Goal: Information Seeking & Learning: Learn about a topic

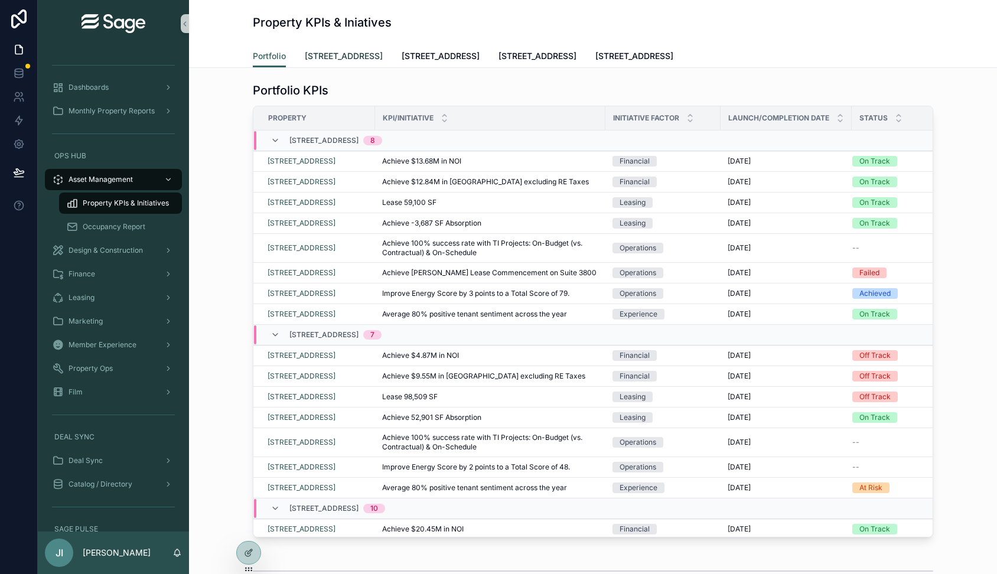
click at [373, 61] on span "[STREET_ADDRESS]" at bounding box center [344, 56] width 78 height 12
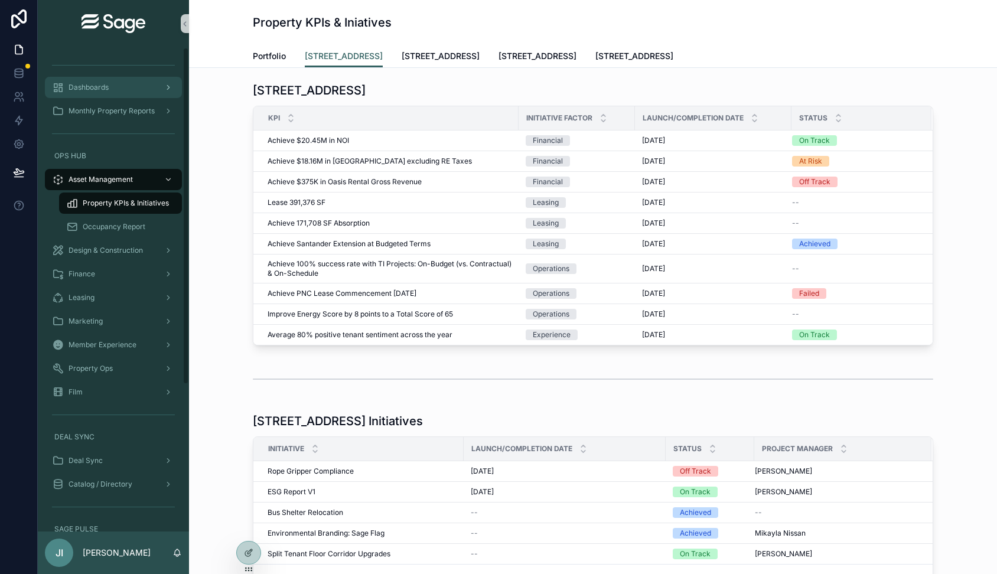
click at [127, 84] on div "Dashboards" at bounding box center [113, 87] width 123 height 19
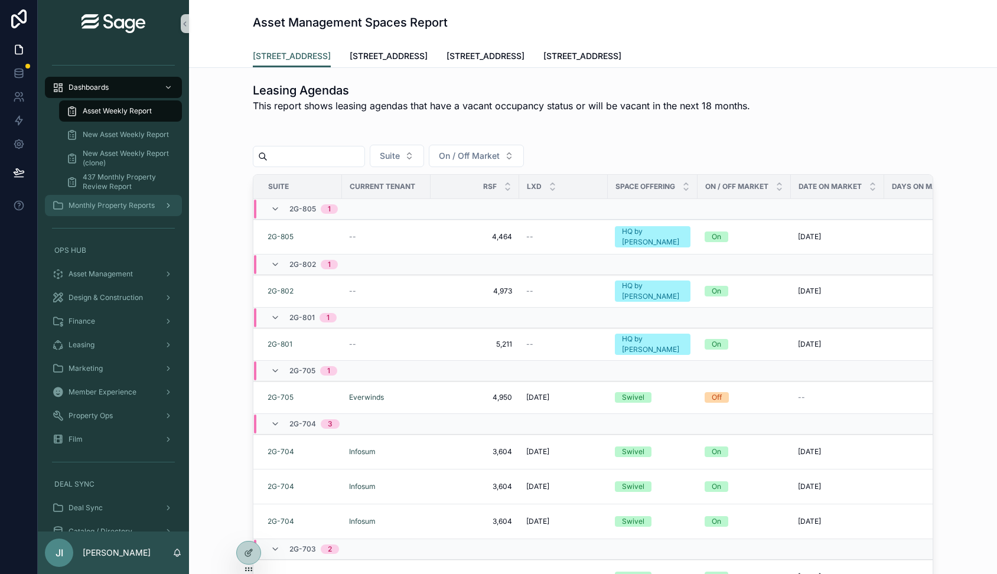
click at [131, 203] on span "Monthly Property Reports" at bounding box center [111, 205] width 86 height 9
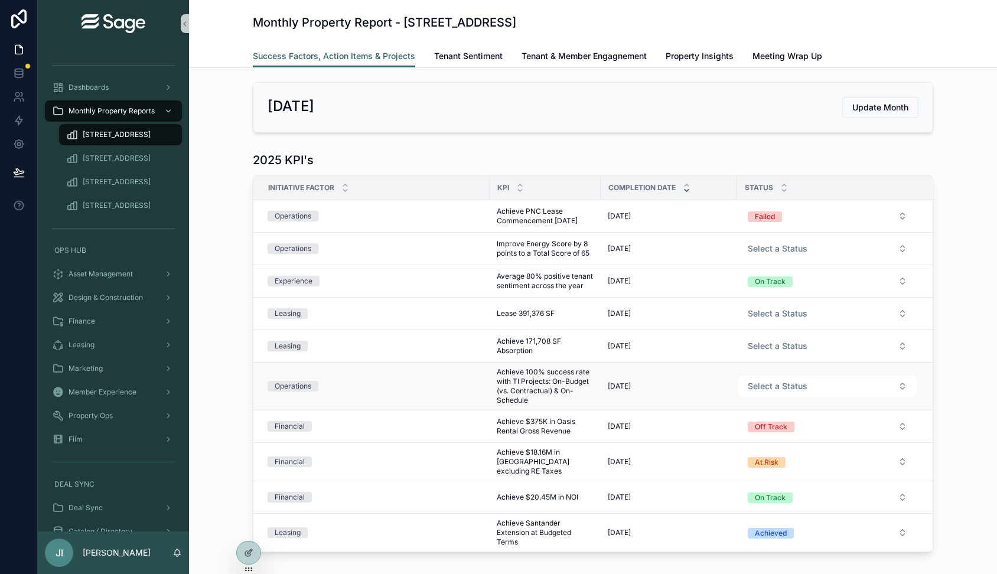
scroll to position [21, 0]
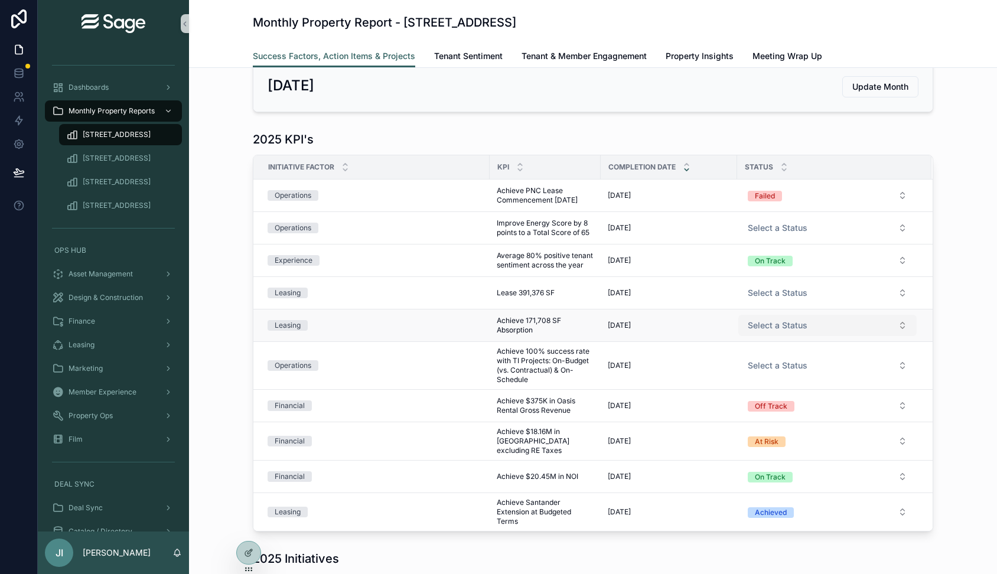
click at [907, 329] on button "Select a Status" at bounding box center [827, 325] width 178 height 21
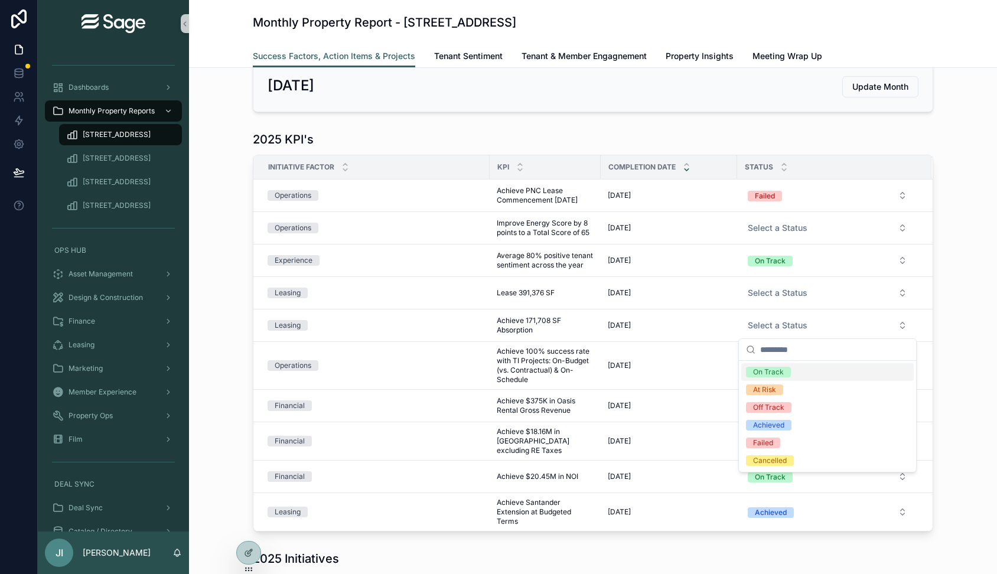
click at [976, 319] on div "2025 KPI's Initiative Factor KPI Completion Date Status Operations Achieve PNC …" at bounding box center [592, 331] width 789 height 410
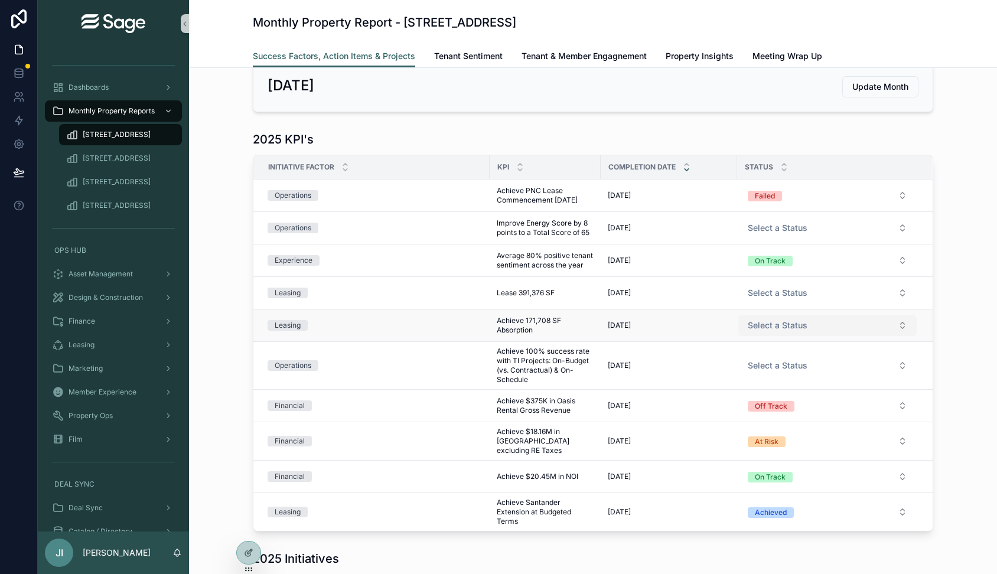
click at [908, 327] on button "Select a Status" at bounding box center [827, 325] width 178 height 21
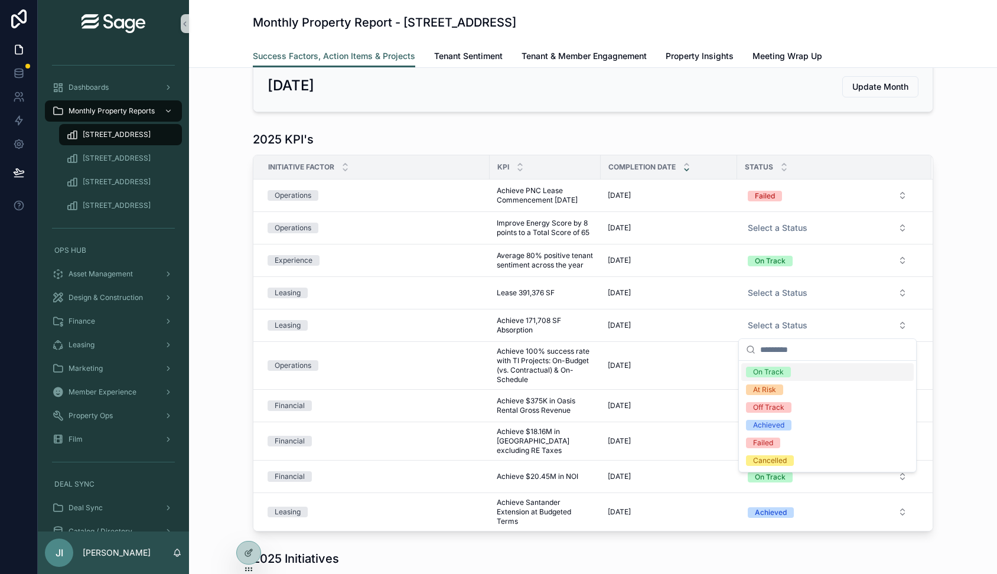
click at [948, 322] on div "2025 KPI's Initiative Factor KPI Completion Date Status Operations Achieve PNC …" at bounding box center [592, 331] width 789 height 410
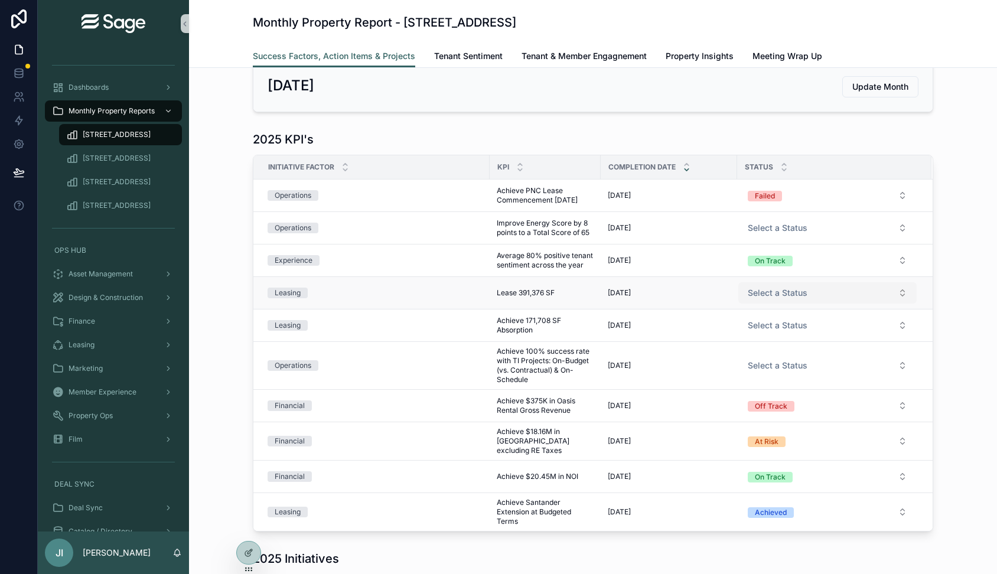
click at [903, 293] on button "Select a Status" at bounding box center [827, 292] width 178 height 21
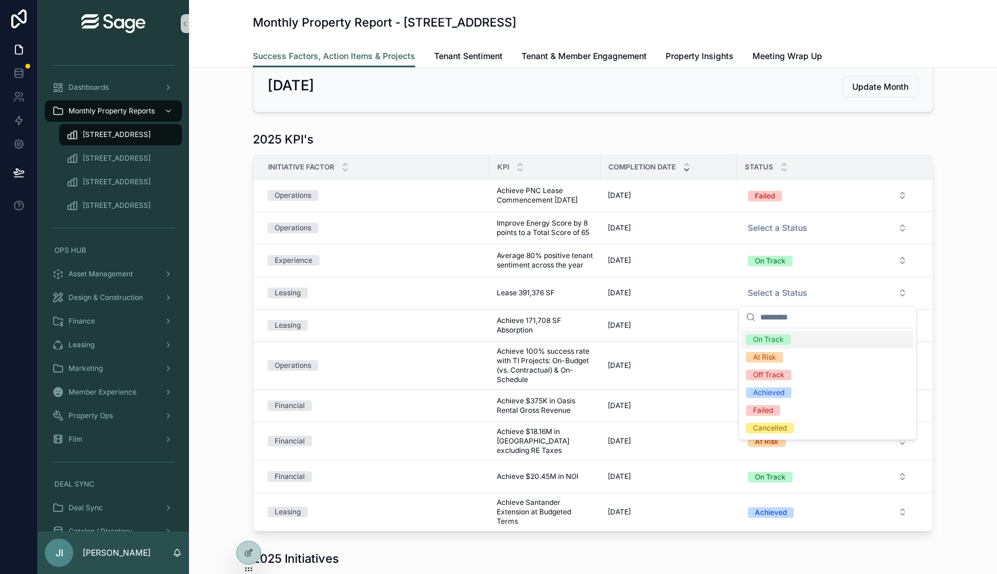
click at [957, 291] on div "2025 KPI's Initiative Factor KPI Completion Date Status Operations Achieve PNC …" at bounding box center [592, 331] width 789 height 410
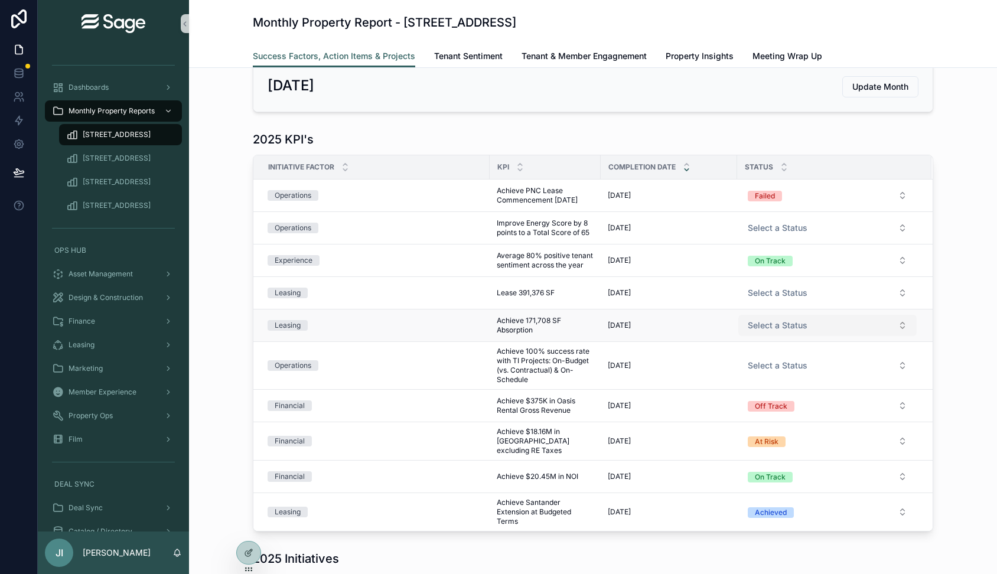
click at [897, 326] on button "Select a Status" at bounding box center [827, 325] width 178 height 21
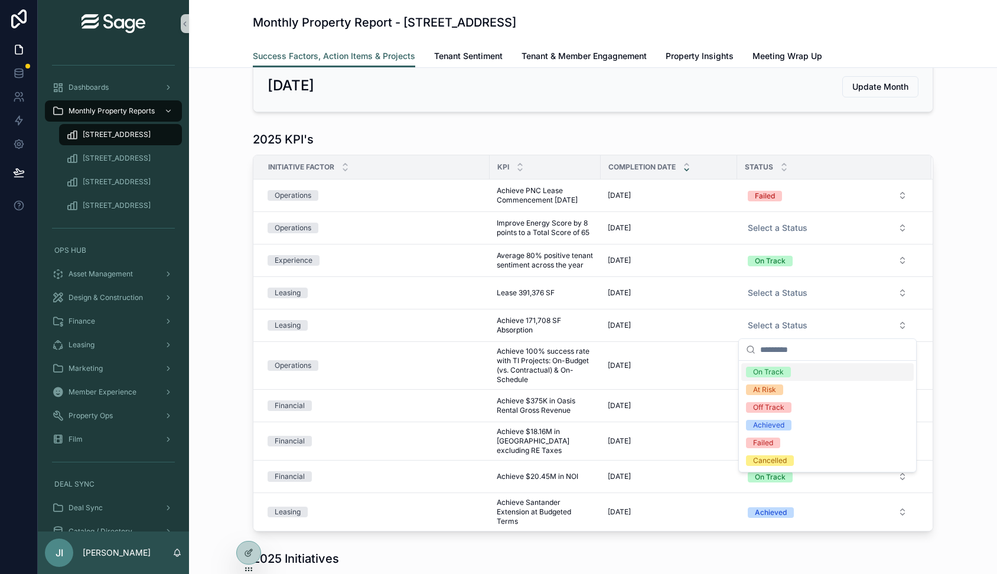
click at [951, 324] on div "2025 KPI's Initiative Factor KPI Completion Date Status Operations Achieve PNC …" at bounding box center [592, 331] width 789 height 410
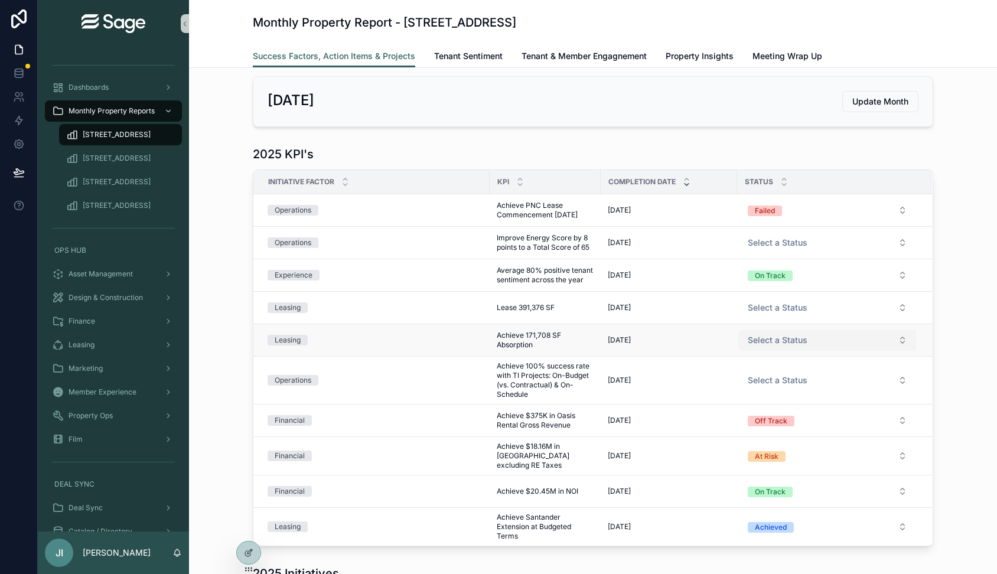
scroll to position [0, 0]
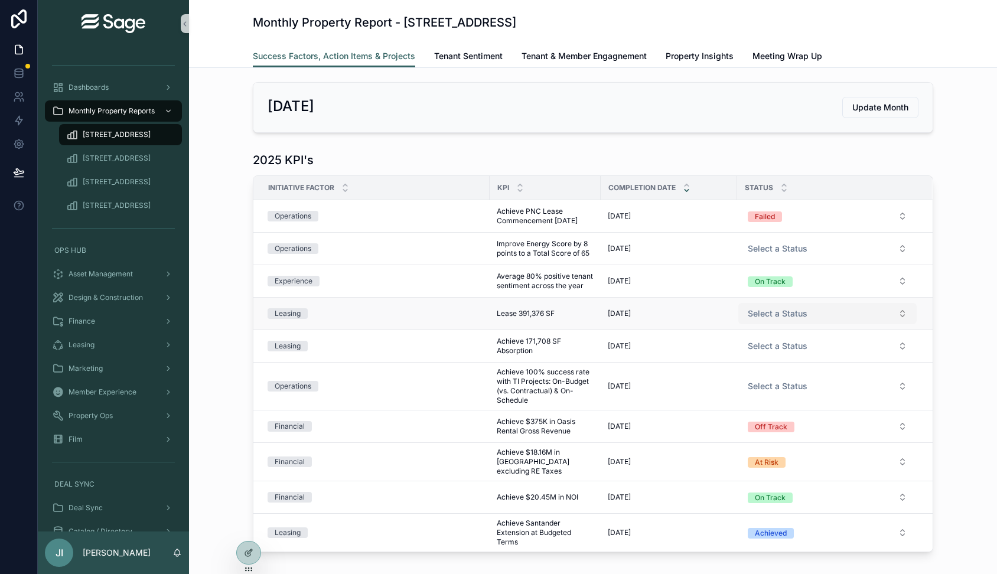
click at [906, 313] on button "Select a Status" at bounding box center [827, 313] width 178 height 21
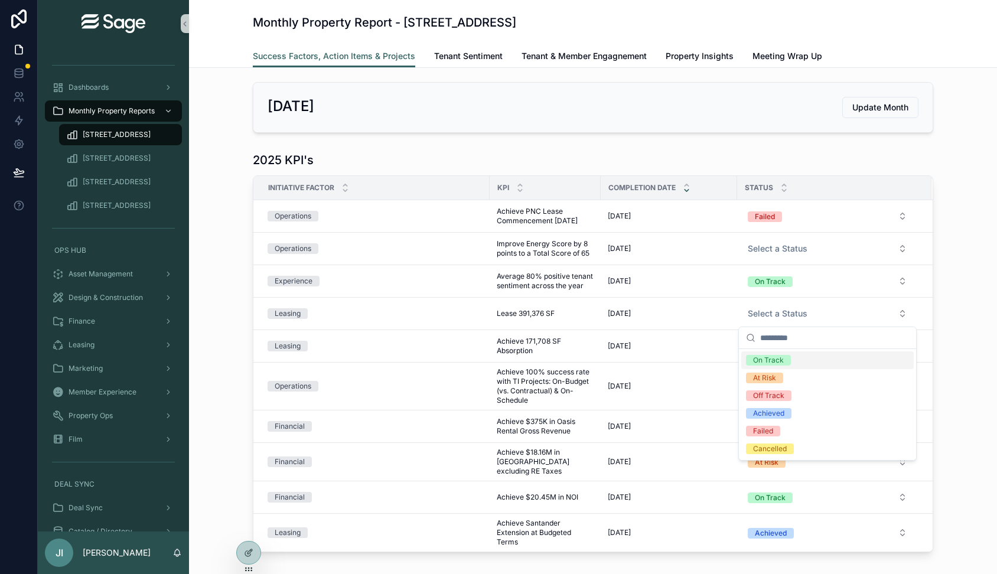
click at [961, 314] on div "2025 KPI's Initiative Factor KPI Completion Date Status Operations Achieve PNC …" at bounding box center [592, 352] width 789 height 410
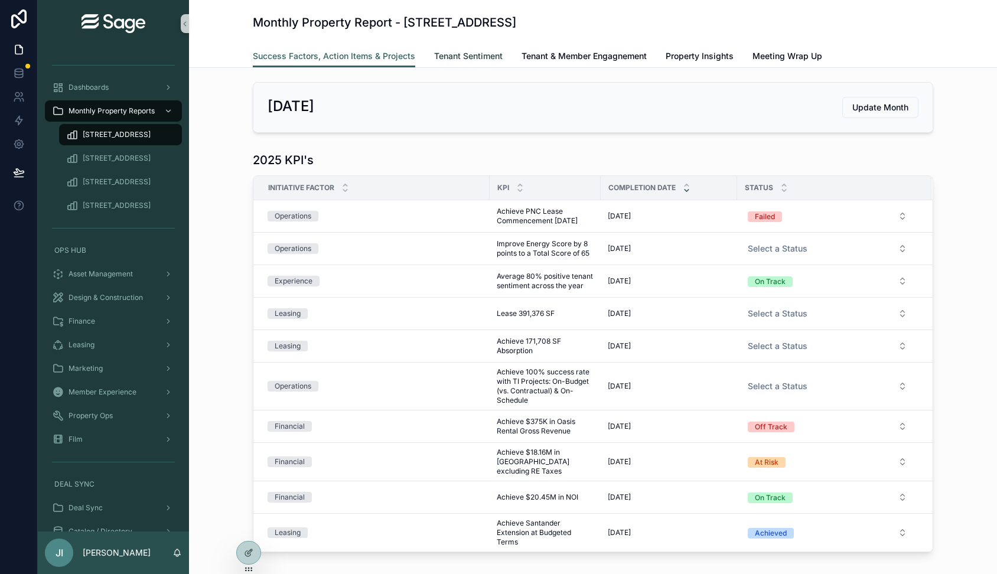
click at [477, 53] on span "Tenant Sentiment" at bounding box center [468, 56] width 68 height 12
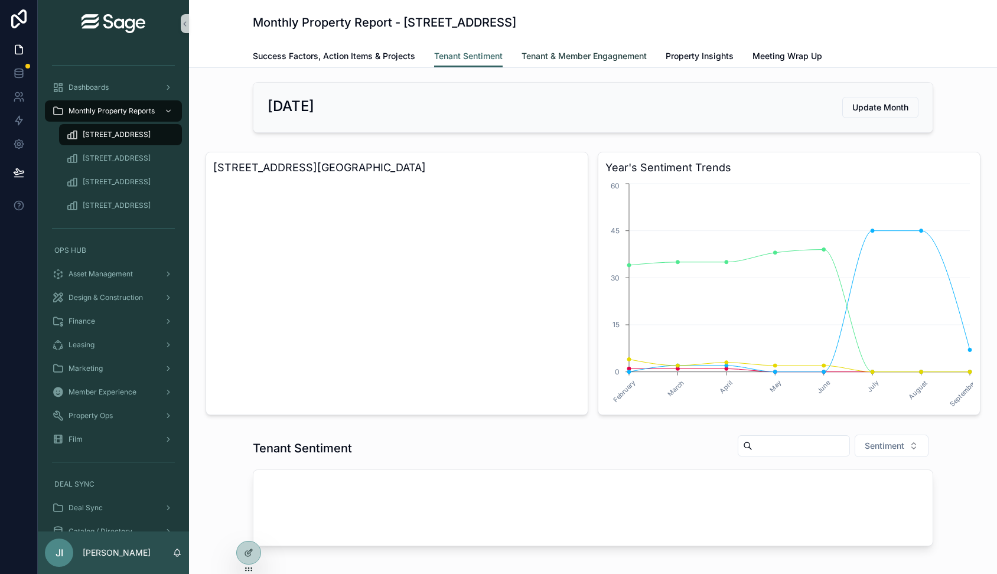
click at [570, 51] on span "Tenant & Member Engagnement" at bounding box center [583, 56] width 125 height 12
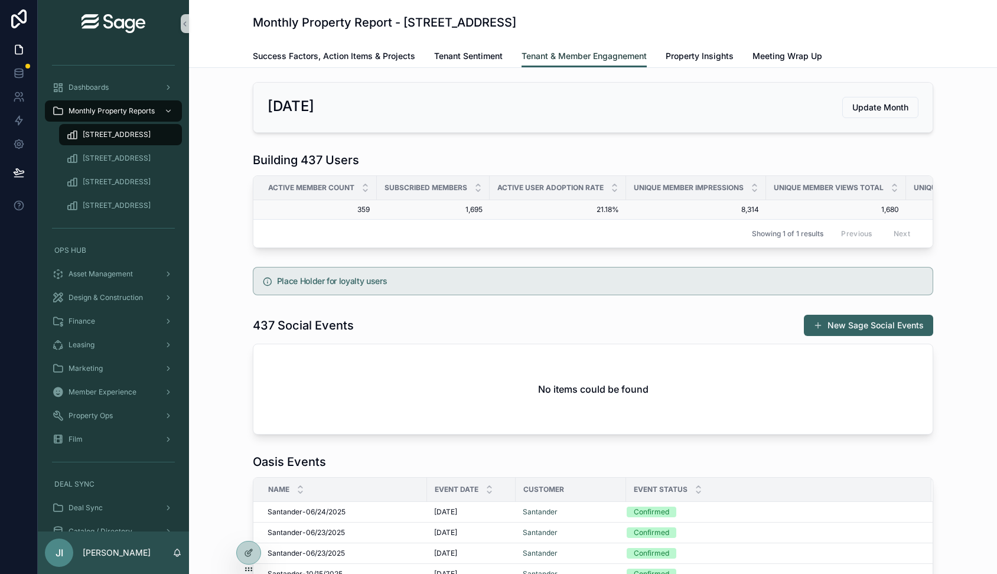
scroll to position [0, 66]
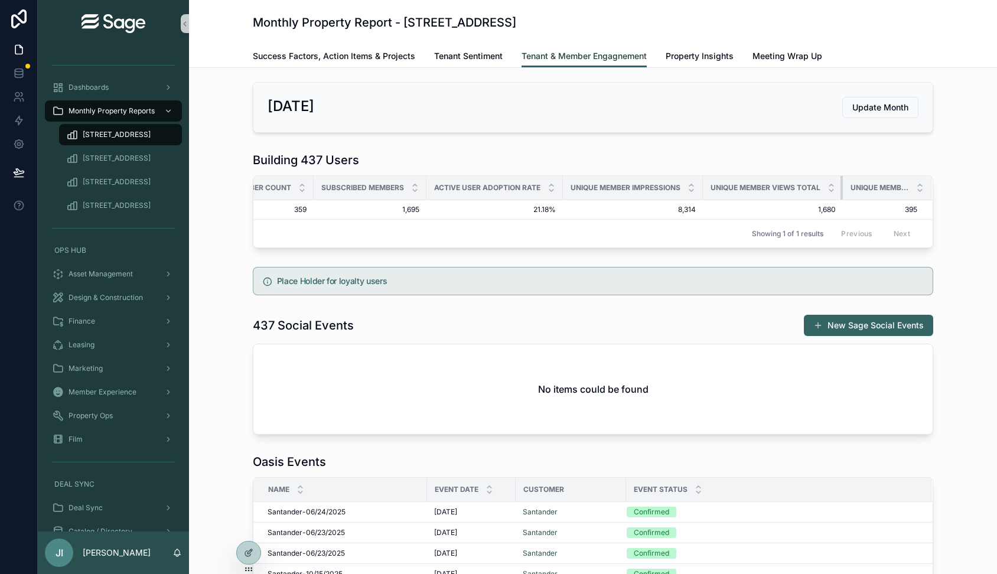
drag, startPoint x: 841, startPoint y: 188, endPoint x: 820, endPoint y: 187, distance: 21.3
click at [820, 187] on th "Unique Member Views Total" at bounding box center [773, 188] width 140 height 24
click at [869, 187] on span "Unique Member Interactions Total" at bounding box center [879, 187] width 58 height 9
click at [898, 190] on span "Unique Member Interactions Total" at bounding box center [879, 187] width 58 height 9
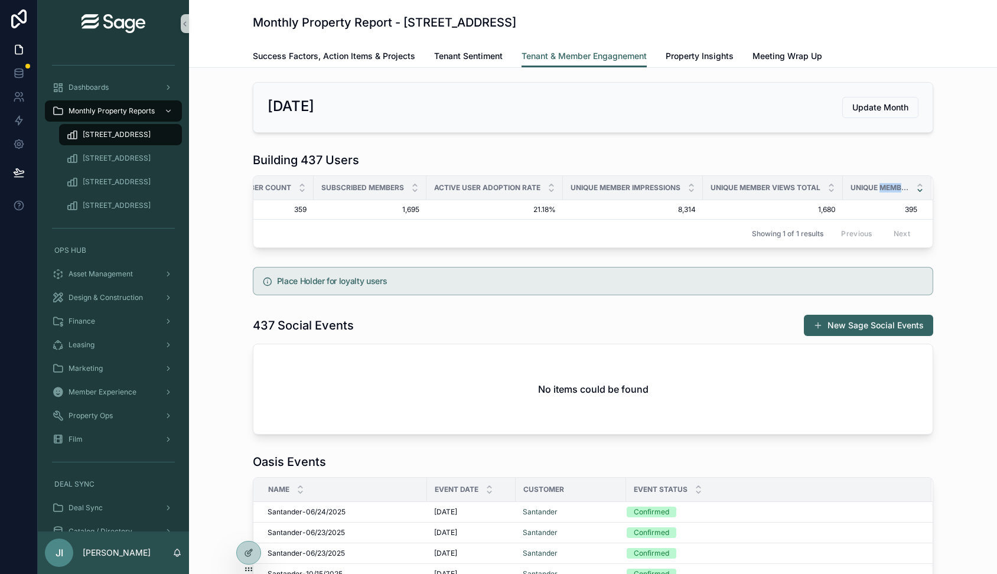
click at [921, 188] on icon "scrollable content" at bounding box center [920, 185] width 8 height 8
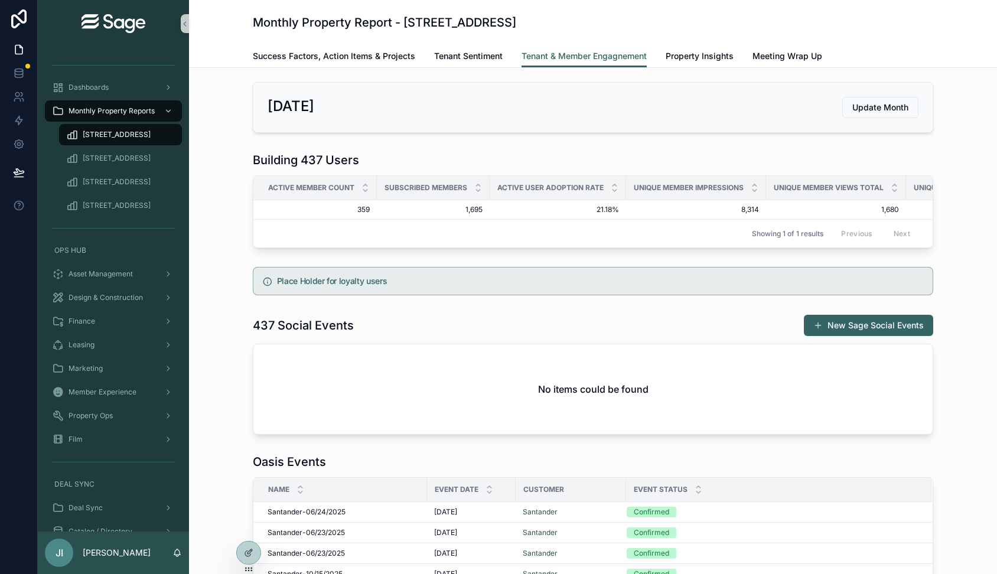
click at [327, 187] on span "Active Member Count" at bounding box center [311, 187] width 86 height 9
click at [686, 54] on span "Property Insights" at bounding box center [699, 56] width 68 height 12
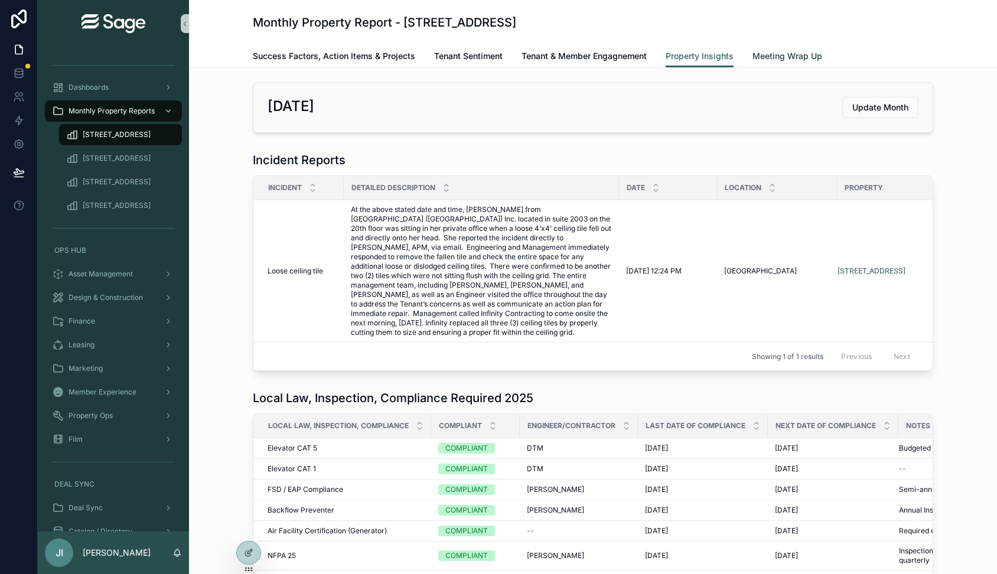
click at [779, 56] on span "Meeting Wrap Up" at bounding box center [787, 56] width 70 height 12
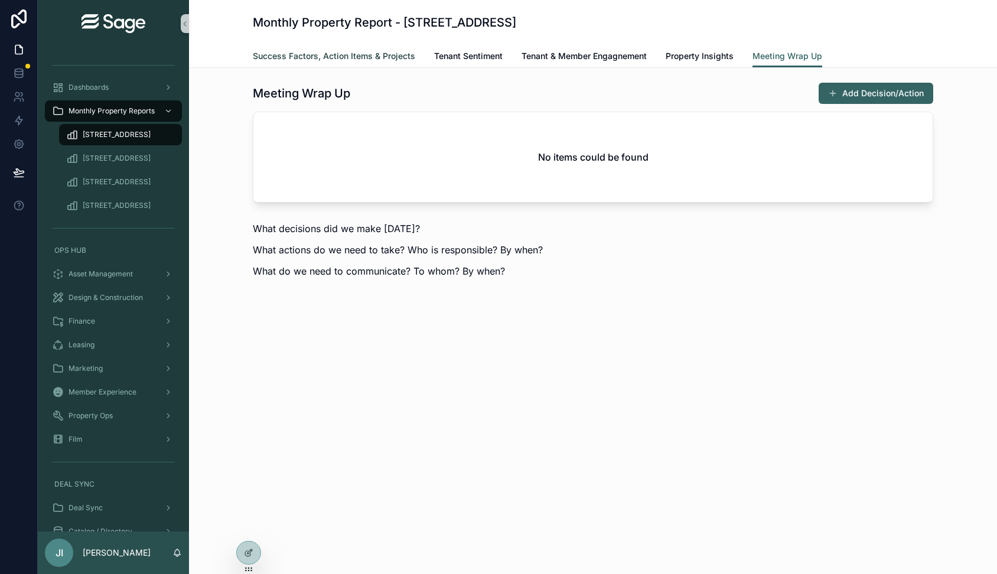
click at [338, 53] on span "Success Factors, Action Items & Projects" at bounding box center [334, 56] width 162 height 12
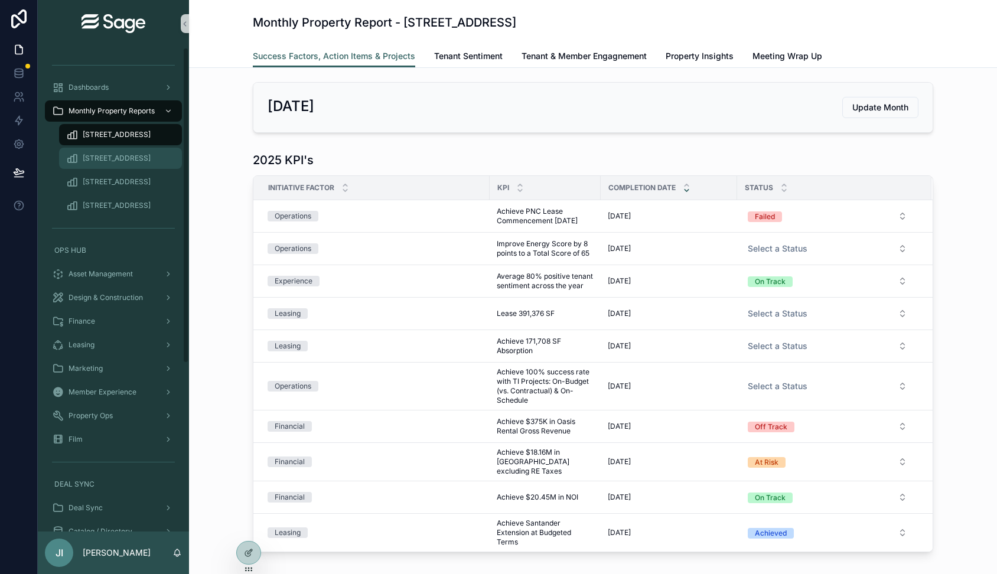
click at [118, 161] on span "[STREET_ADDRESS]" at bounding box center [117, 158] width 68 height 9
